Goal: Use online tool/utility: Utilize a website feature to perform a specific function

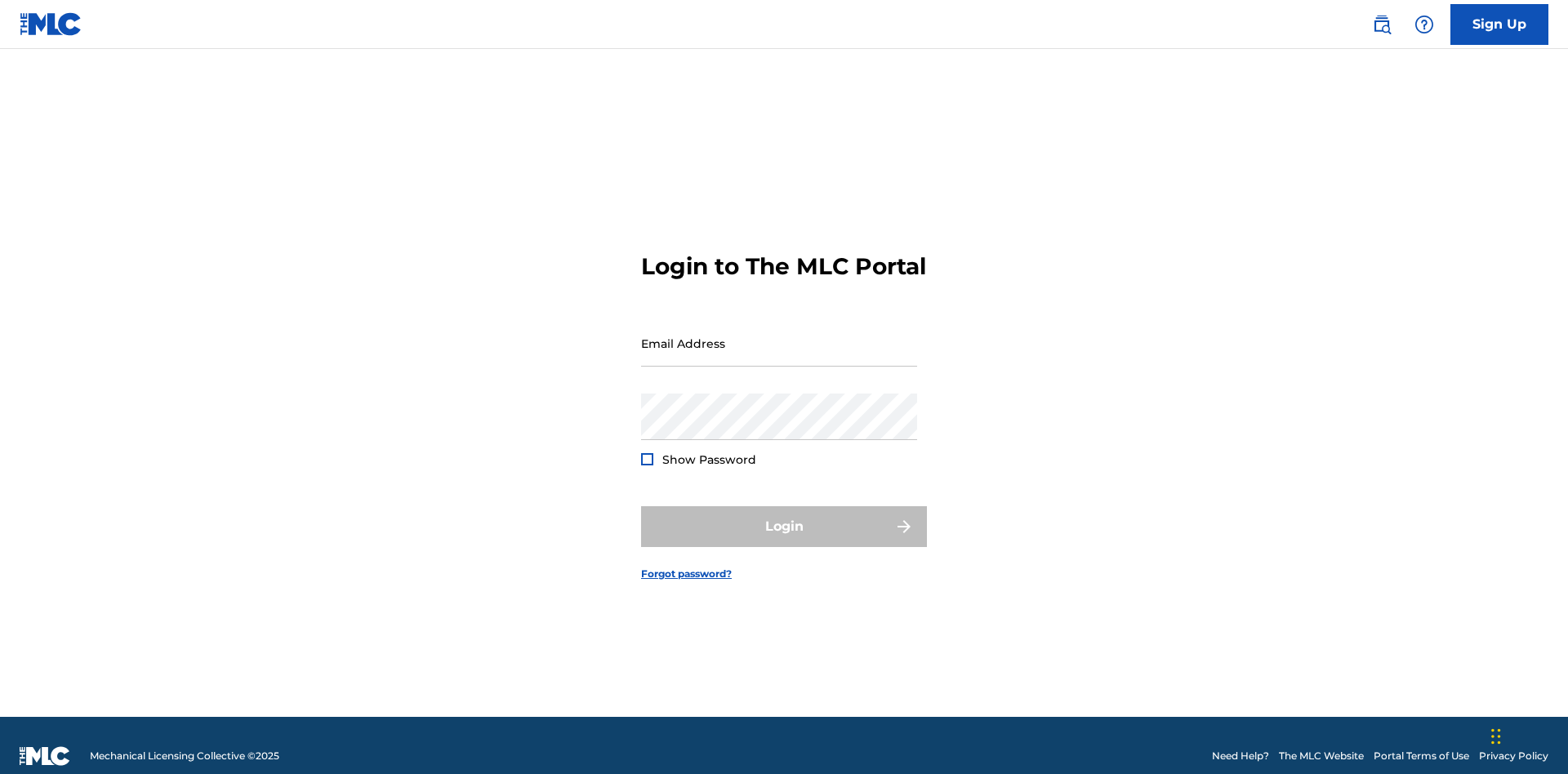
scroll to position [21, 0]
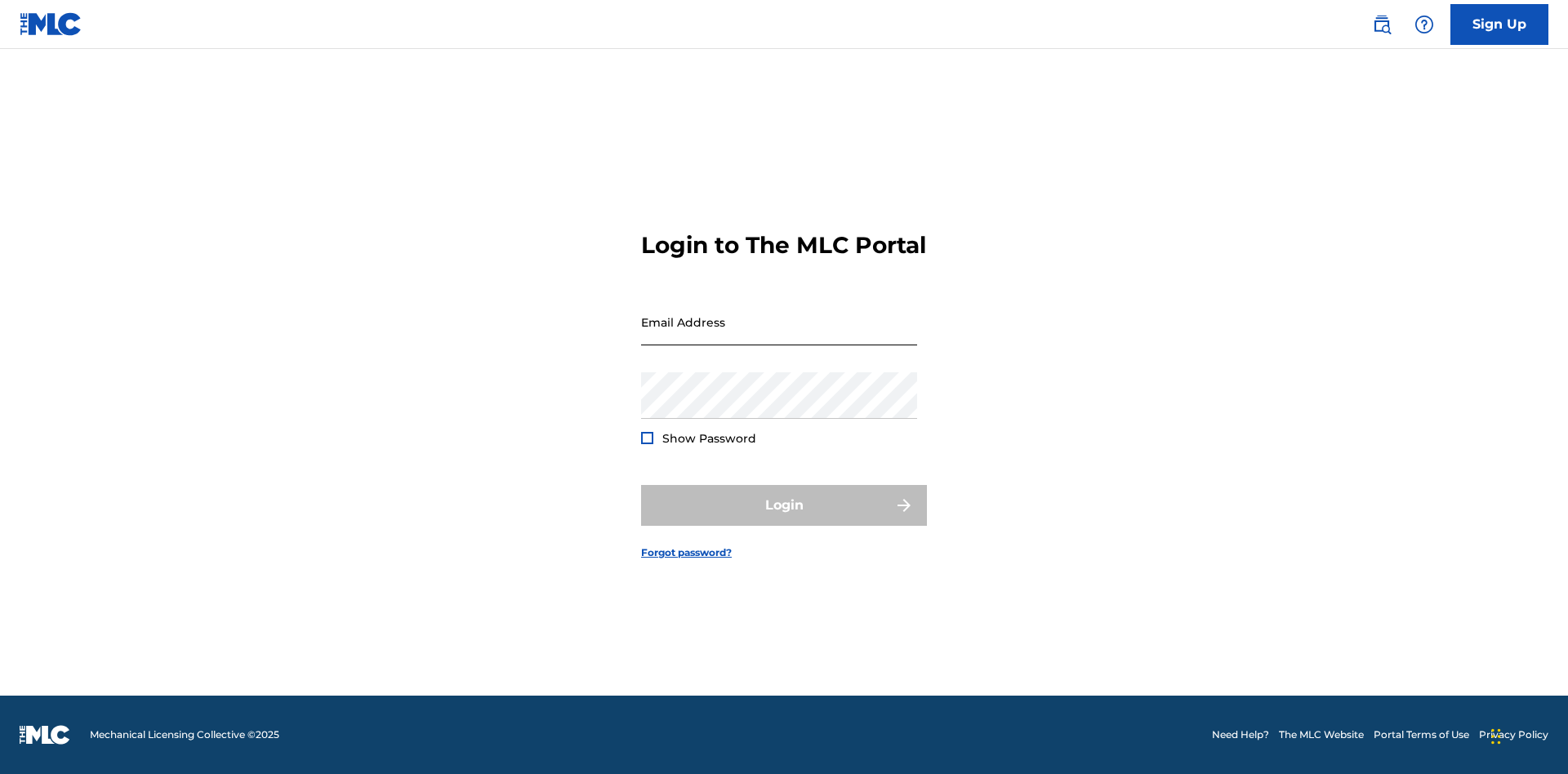
click at [779, 336] on input "Email Address" at bounding box center [778, 322] width 276 height 47
type input "Duke.McTesterson@gmail.com"
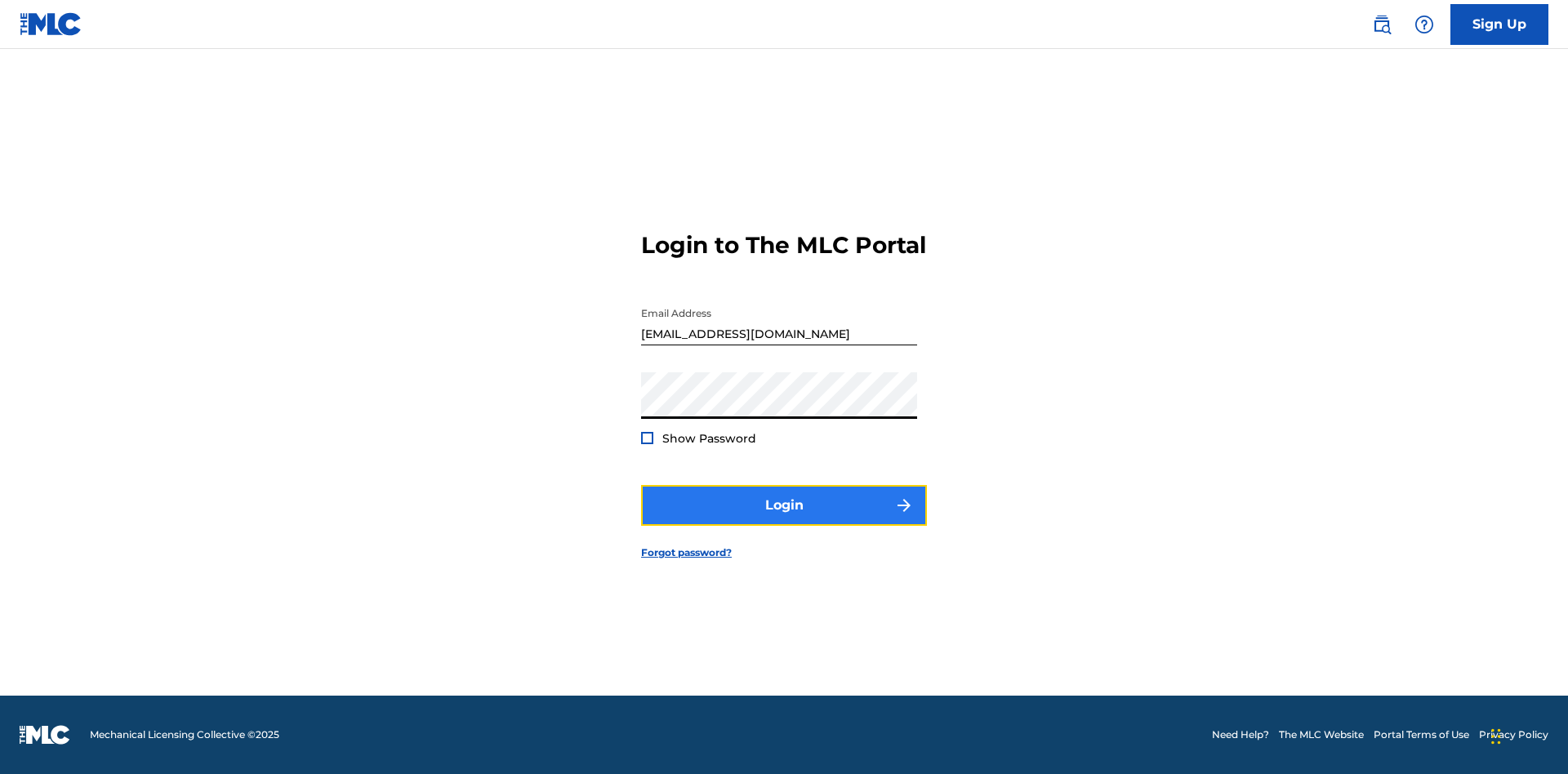
click at [784, 519] on button "Login" at bounding box center [784, 505] width 286 height 41
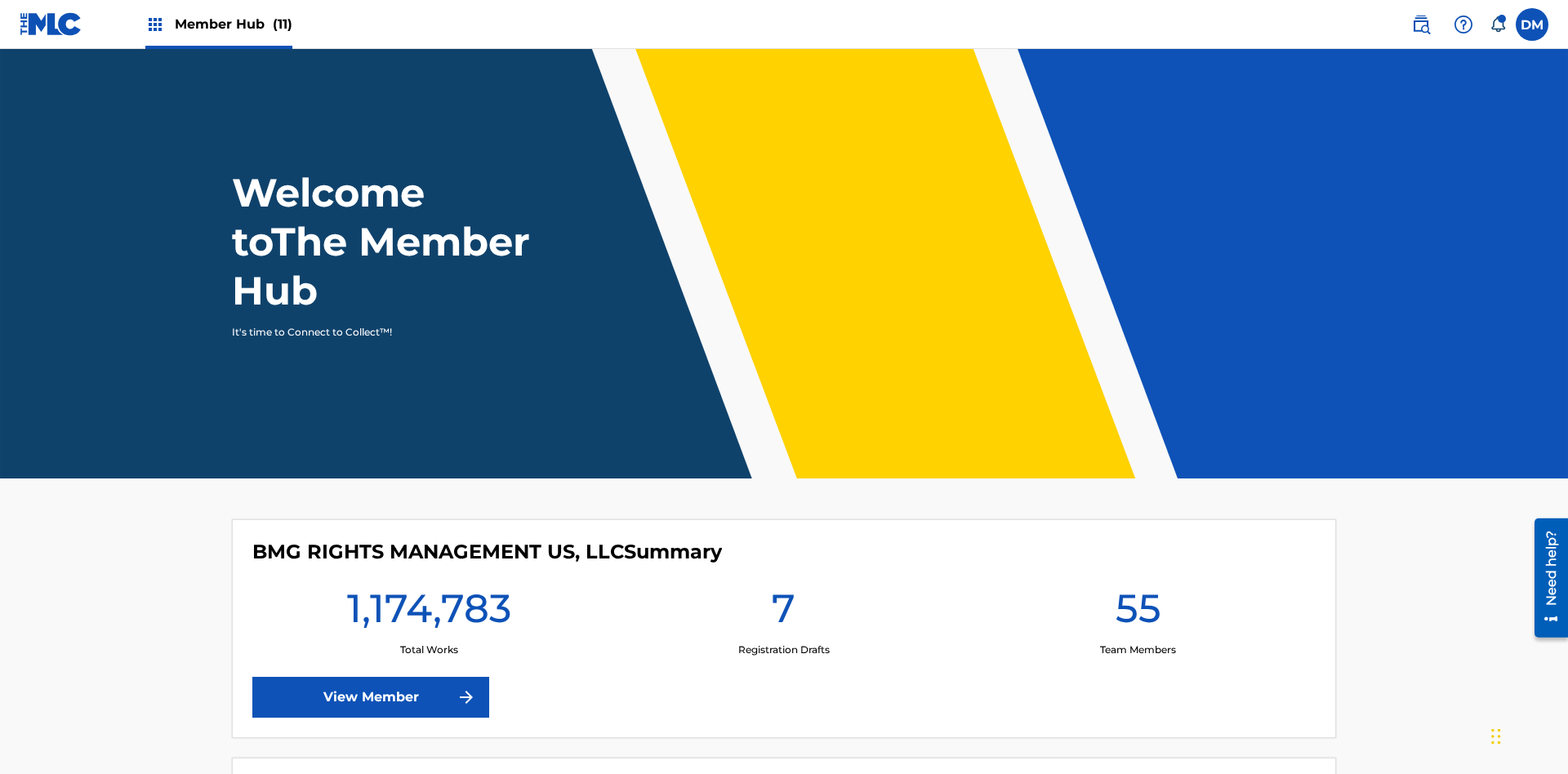
scroll to position [71, 0]
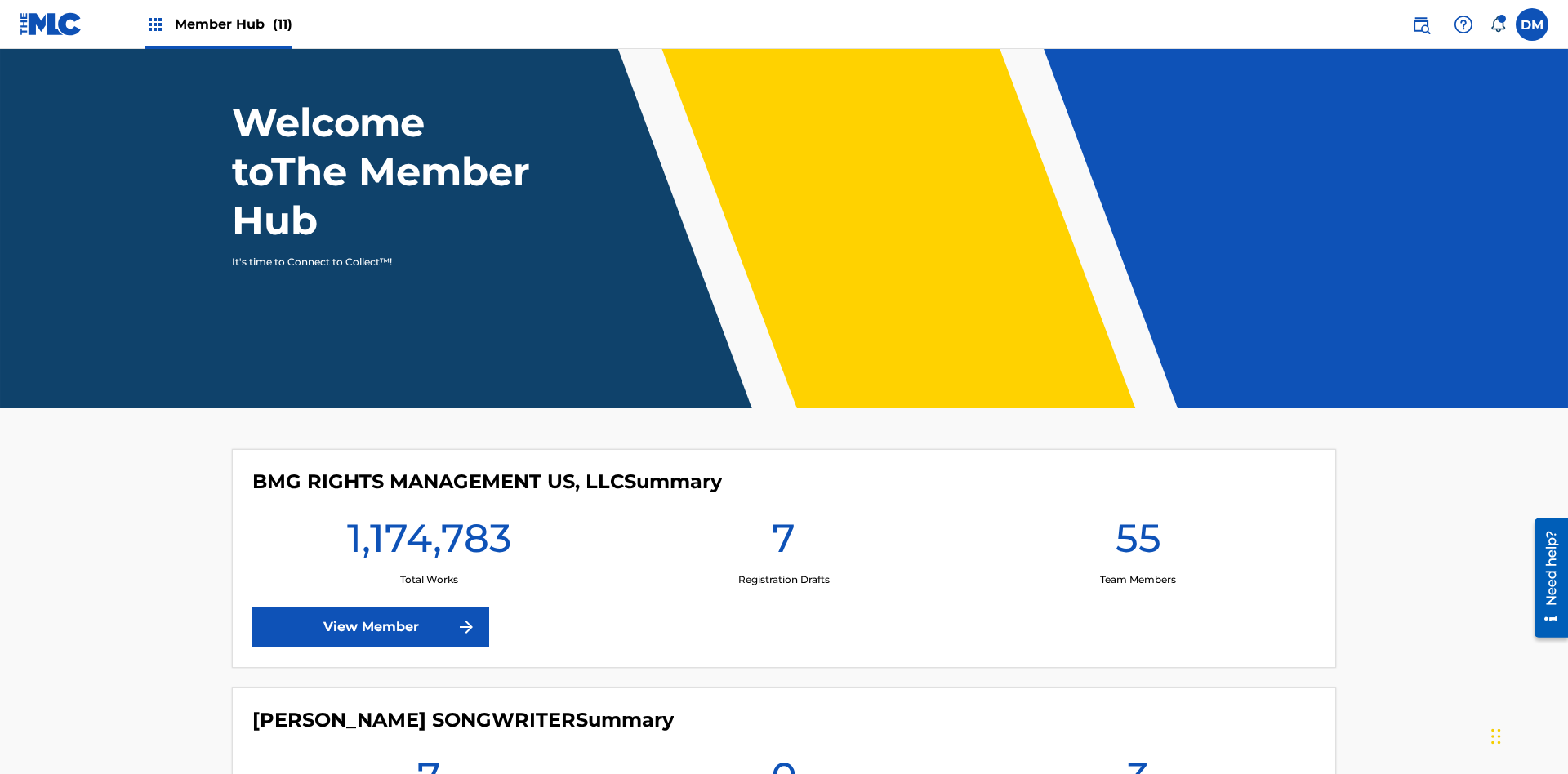
click at [218, 24] on span "Member Hub (11)" at bounding box center [233, 24] width 117 height 19
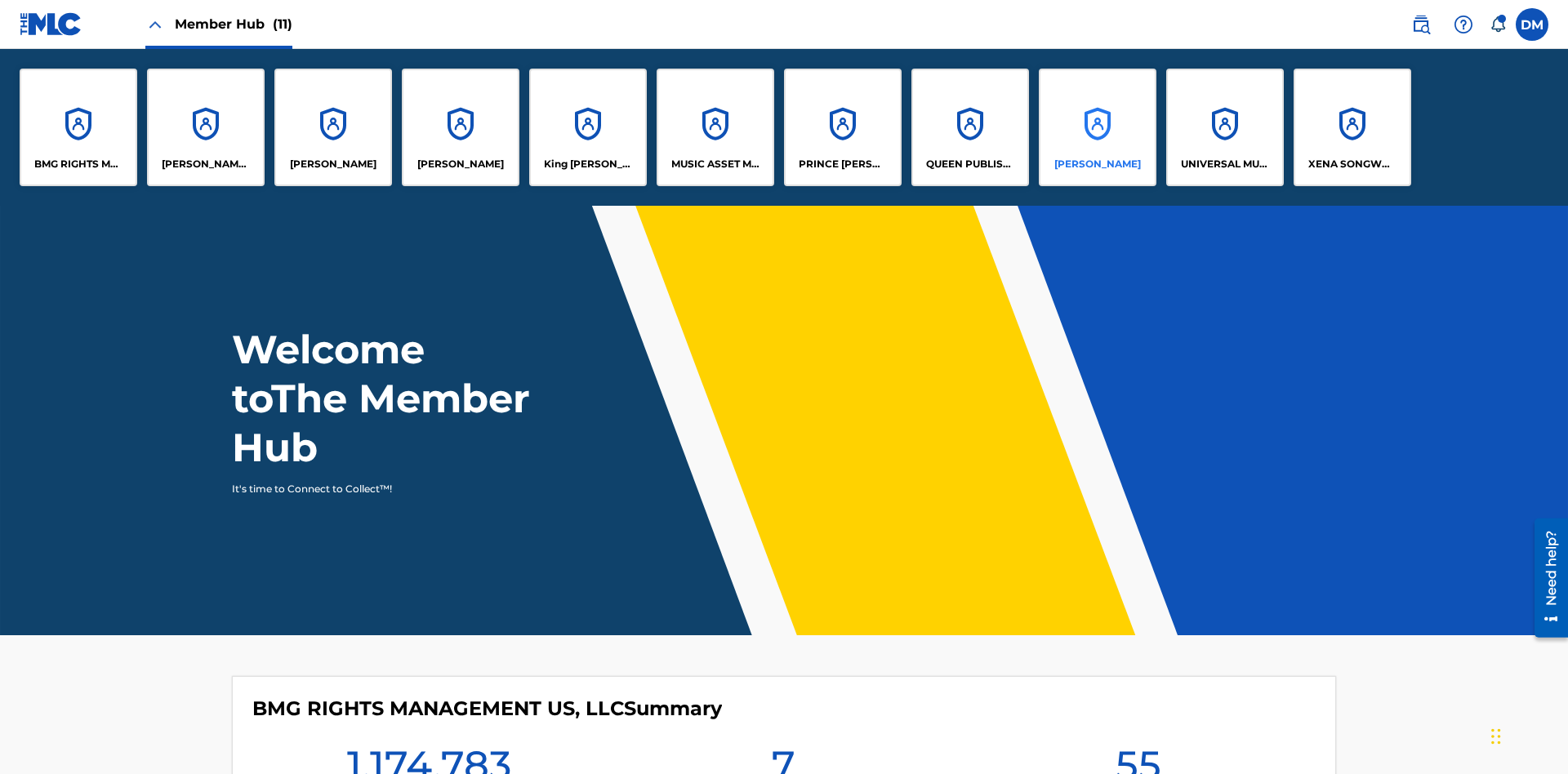
click at [1096, 164] on p "RONALD MCTESTERSON" at bounding box center [1097, 164] width 86 height 15
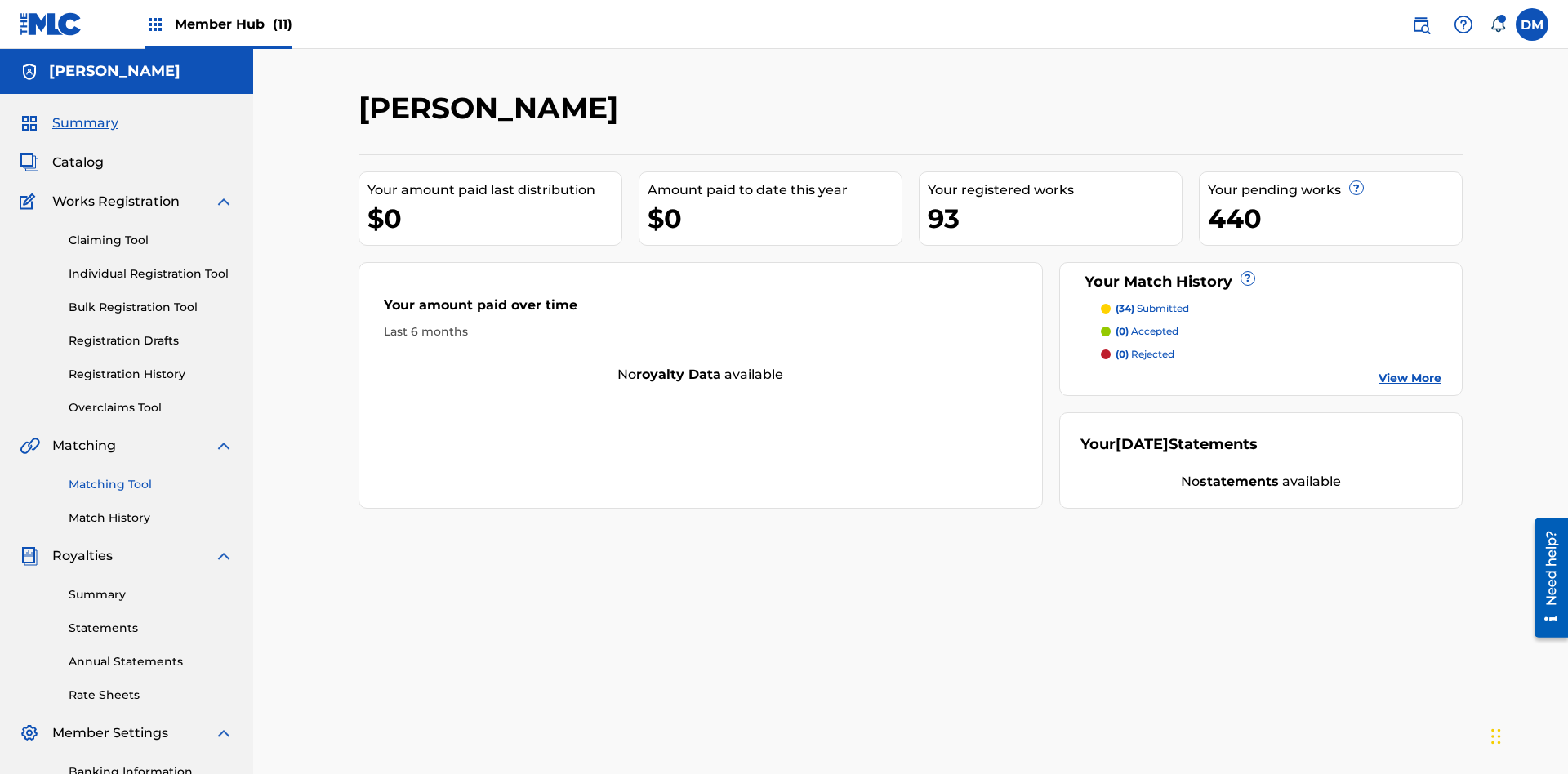
click at [151, 476] on link "Matching Tool" at bounding box center [151, 484] width 165 height 17
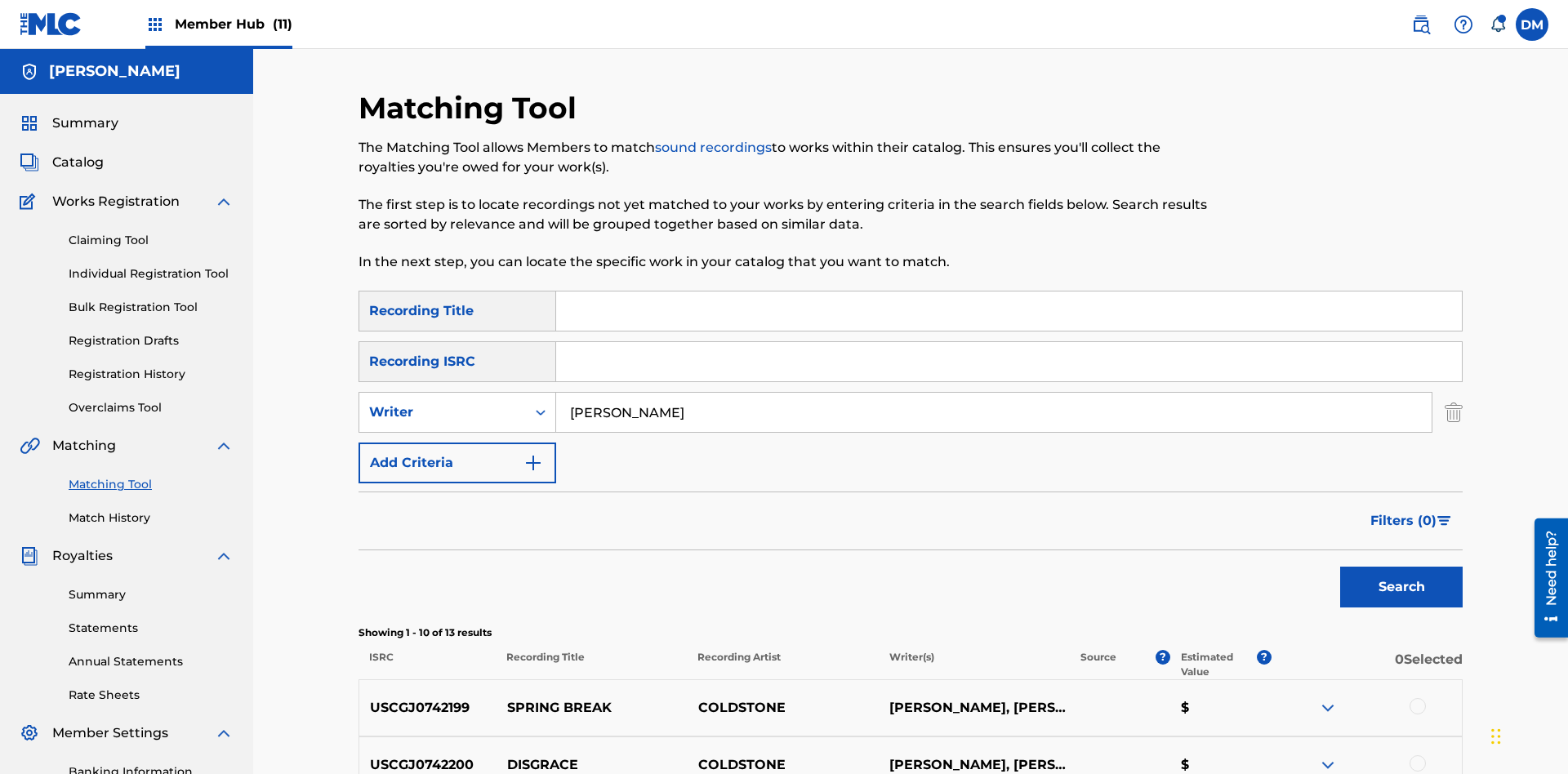
click at [1417, 698] on div at bounding box center [1417, 706] width 17 height 17
click at [1417, 755] on div at bounding box center [1417, 763] width 17 height 17
click at [1148, 641] on button "Match 2 Groups" at bounding box center [1148, 641] width 181 height 41
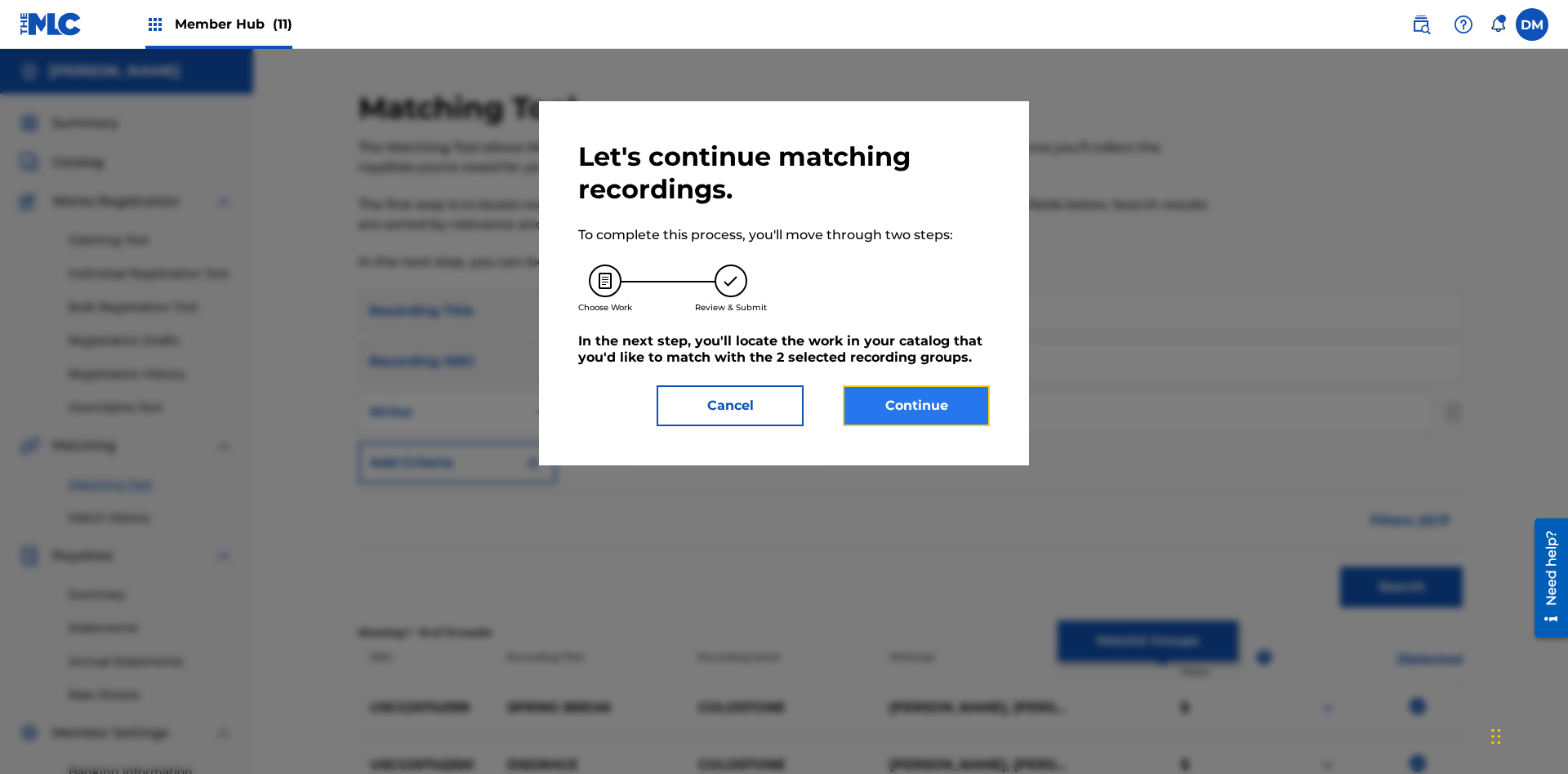
click at [917, 406] on button "Continue" at bounding box center [916, 406] width 147 height 41
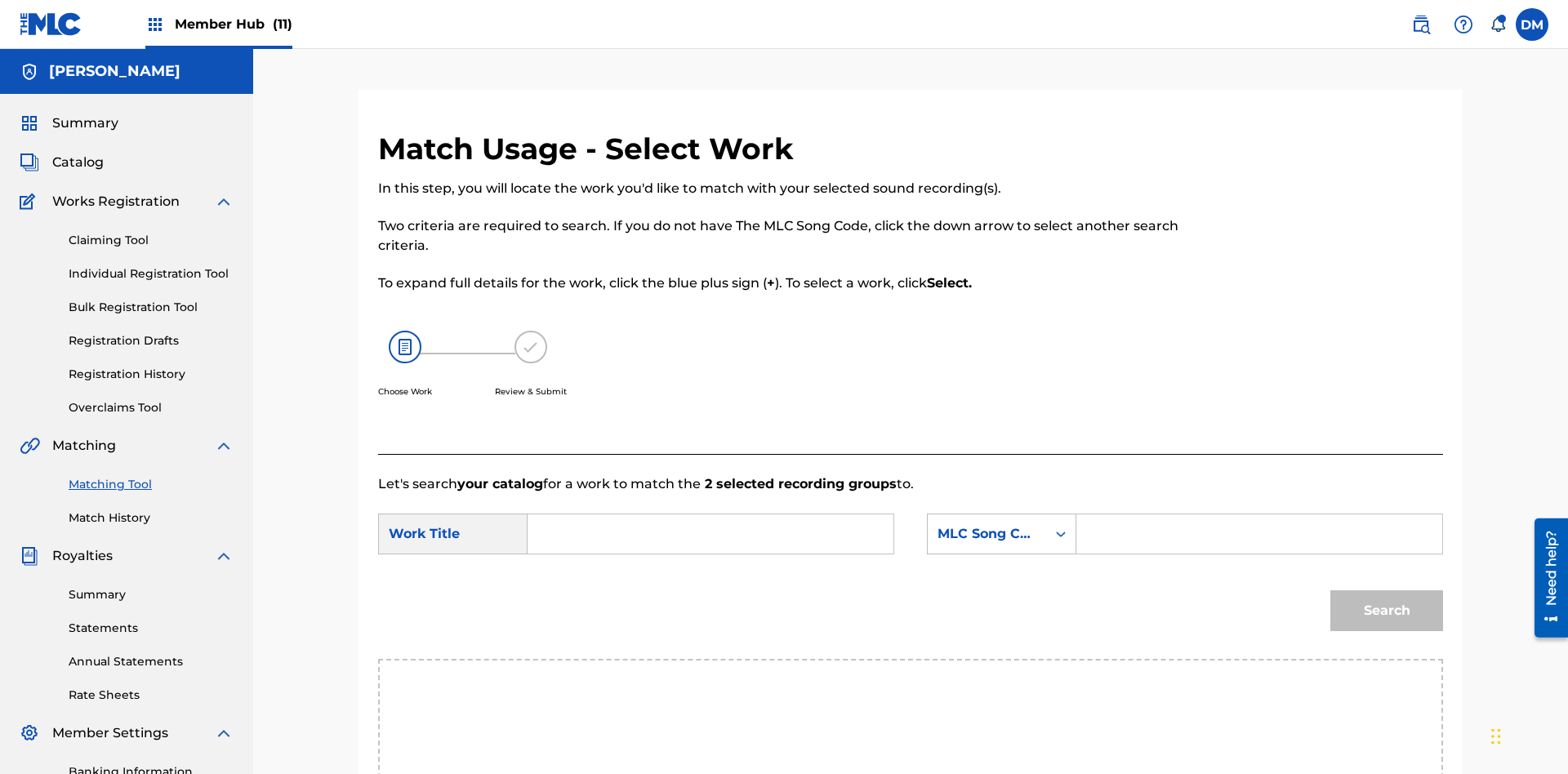
click at [710, 515] on input "Search Form" at bounding box center [710, 534] width 338 height 39
type input "GOODBYE"
click at [1259, 515] on input "Search Form" at bounding box center [1260, 534] width 338 height 39
type input "GV8XIE"
click at [1386, 591] on button "Search" at bounding box center [1386, 611] width 113 height 41
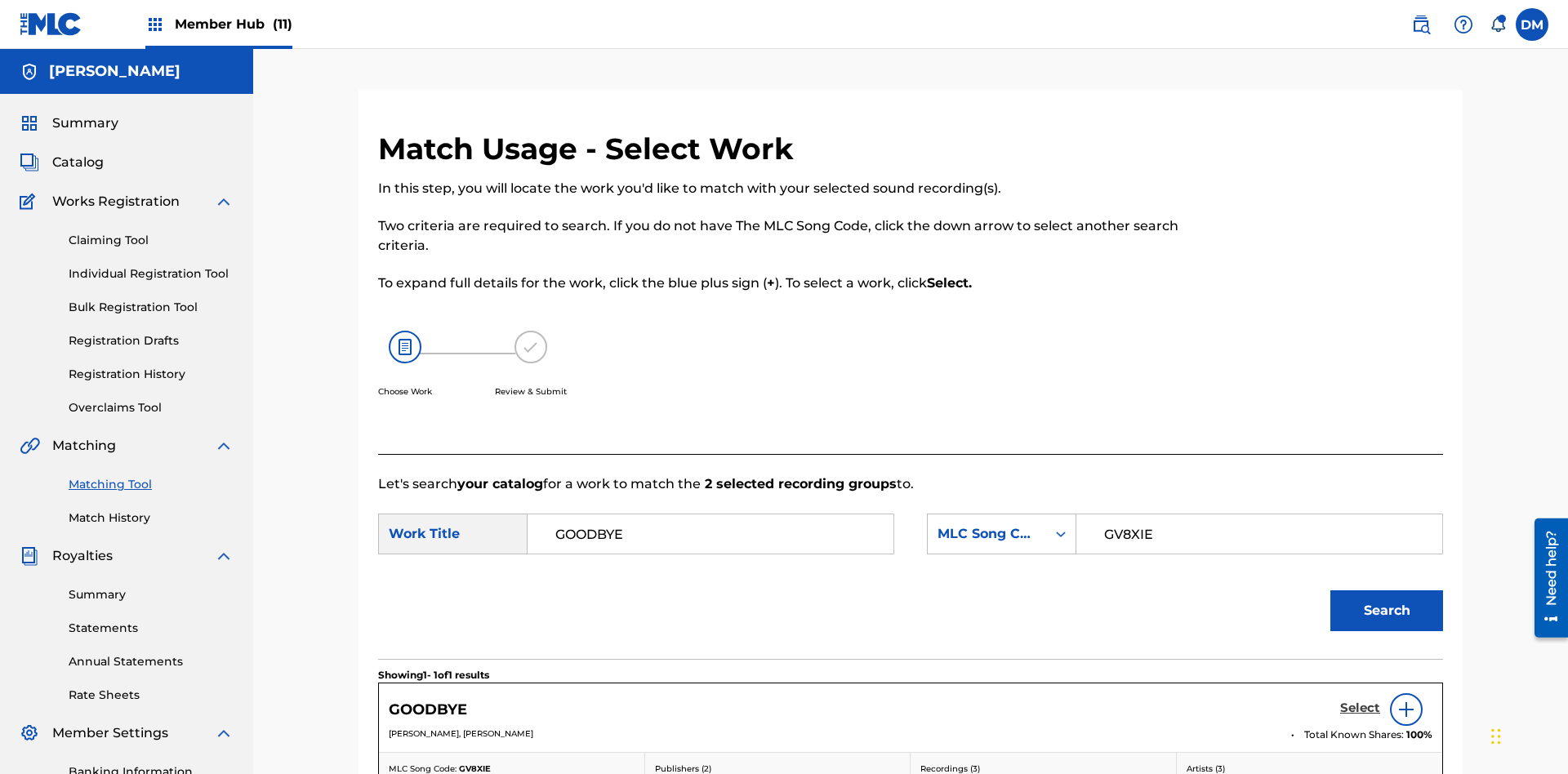
click at [1360, 701] on h5 "Select" at bounding box center [1359, 709] width 40 height 16
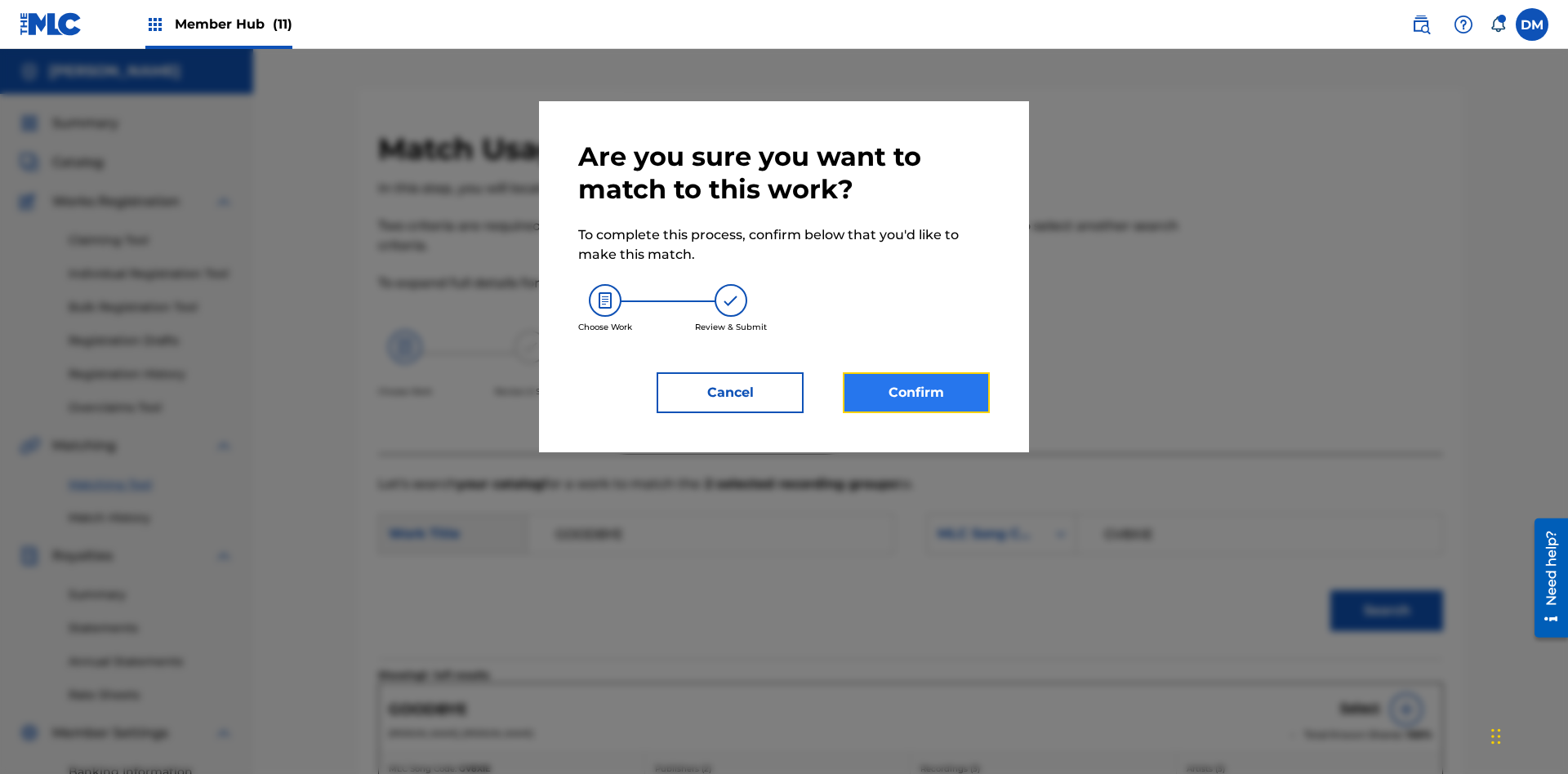
click at [917, 393] on button "Confirm" at bounding box center [916, 392] width 147 height 41
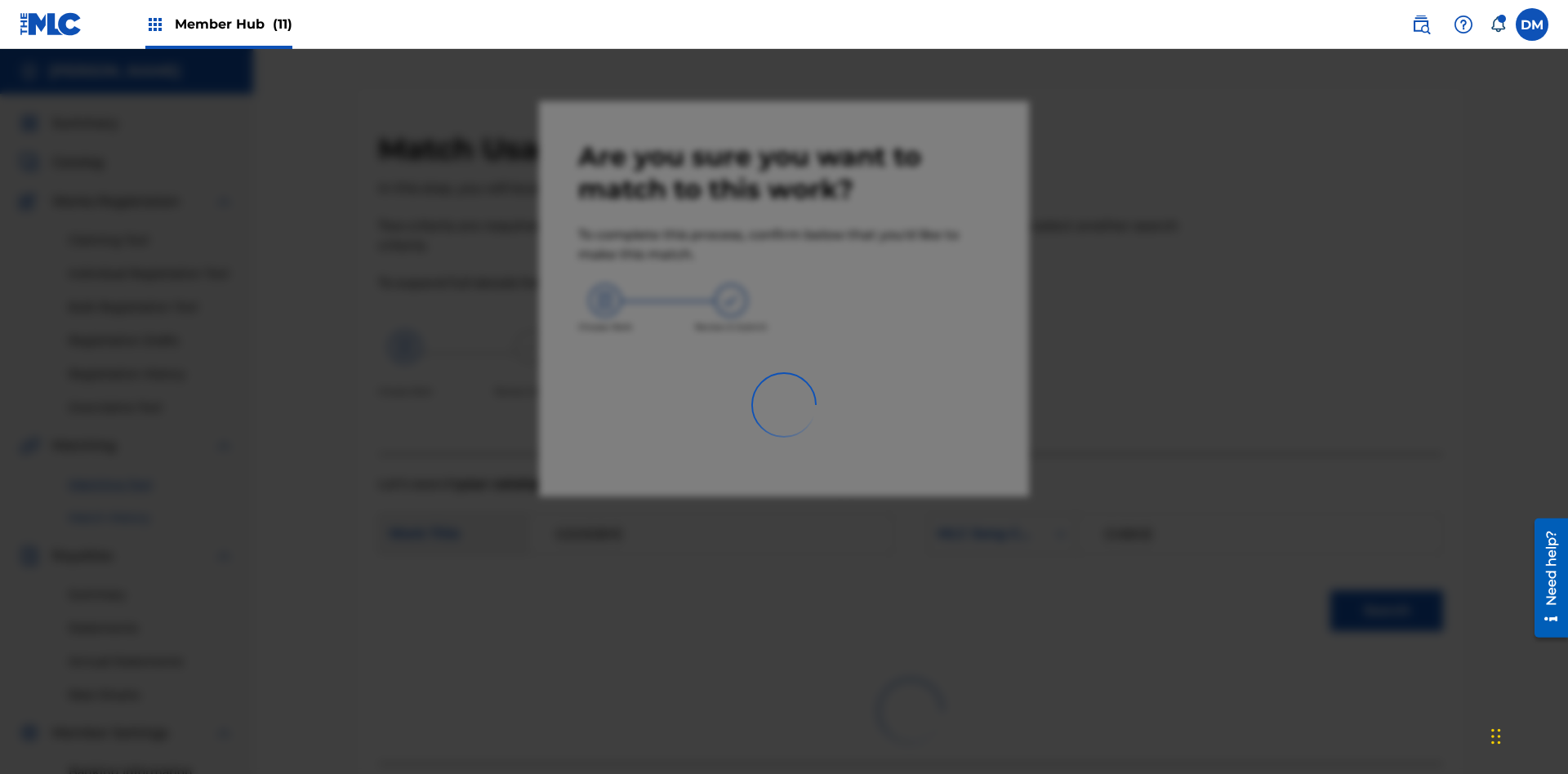
click at [151, 510] on link "Match History" at bounding box center [151, 517] width 165 height 17
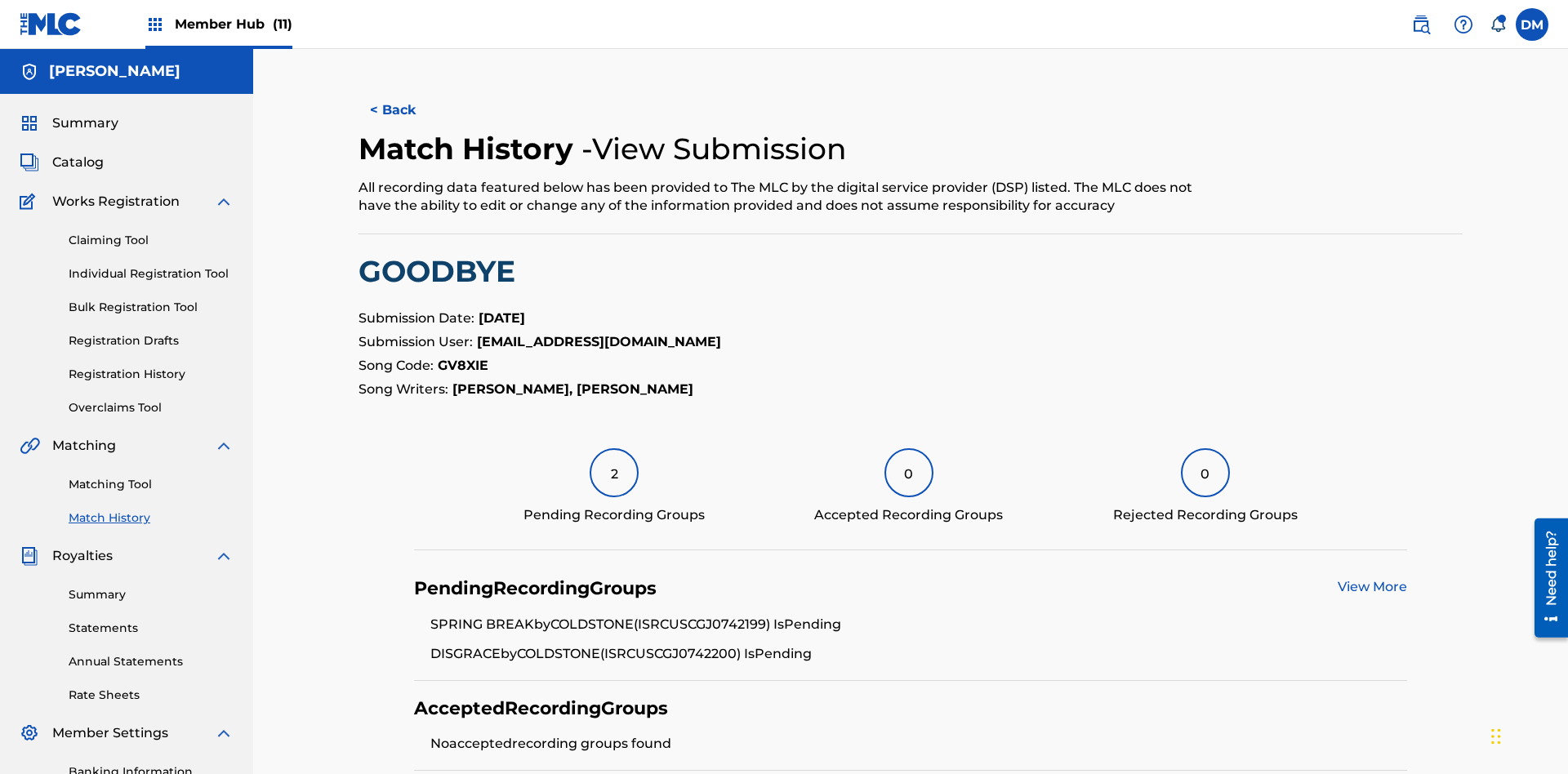
click at [1372, 579] on link "View More" at bounding box center [1372, 587] width 70 height 16
